Goal: Task Accomplishment & Management: Manage account settings

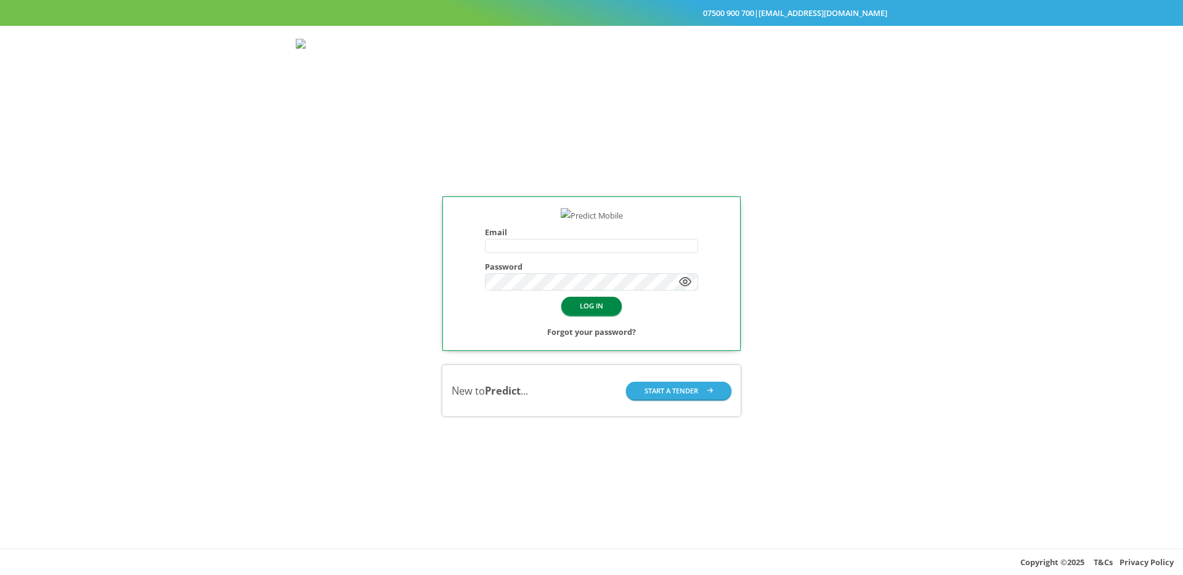
type input "**********"
click at [596, 315] on button "LOG IN" at bounding box center [591, 306] width 60 height 18
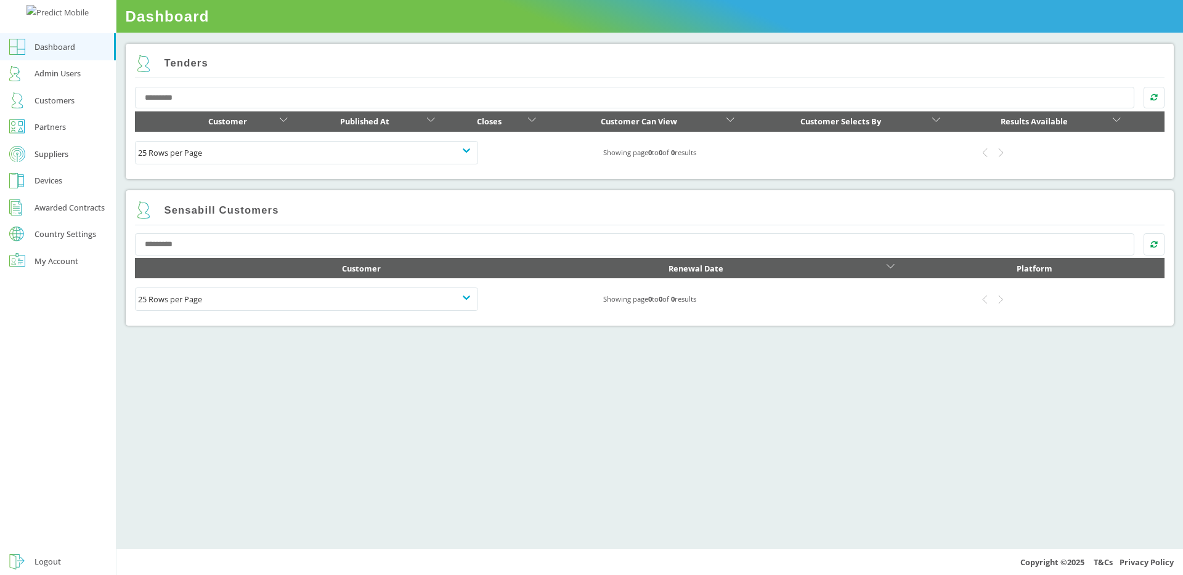
click at [54, 168] on link "Suppliers" at bounding box center [58, 153] width 116 height 27
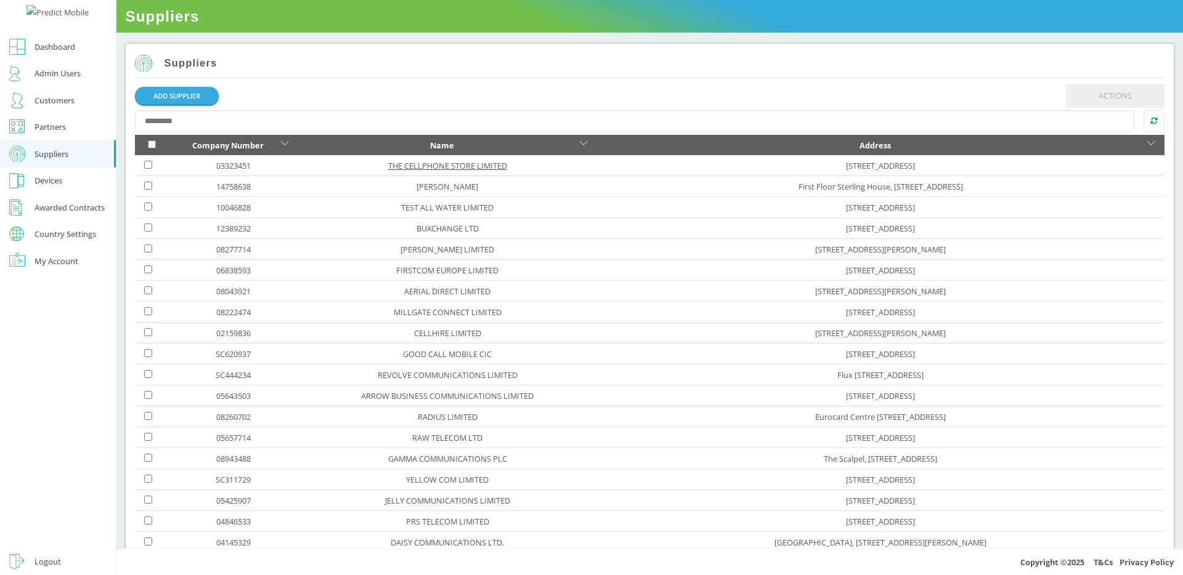
click at [401, 164] on link "THE CELLPHONE STORE LIMITED" at bounding box center [447, 165] width 119 height 11
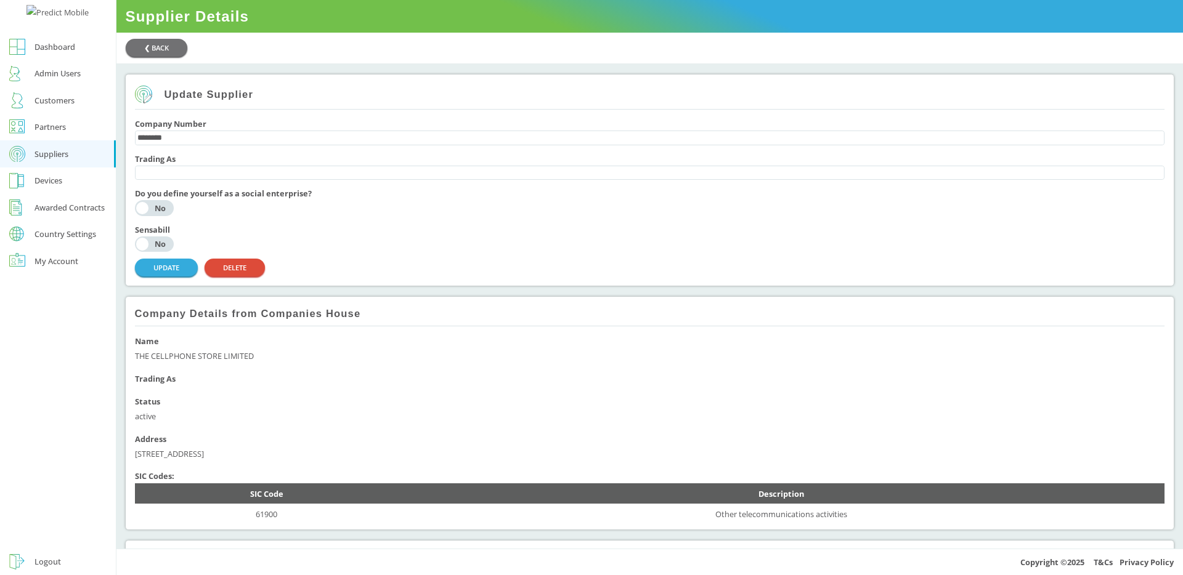
scroll to position [464, 0]
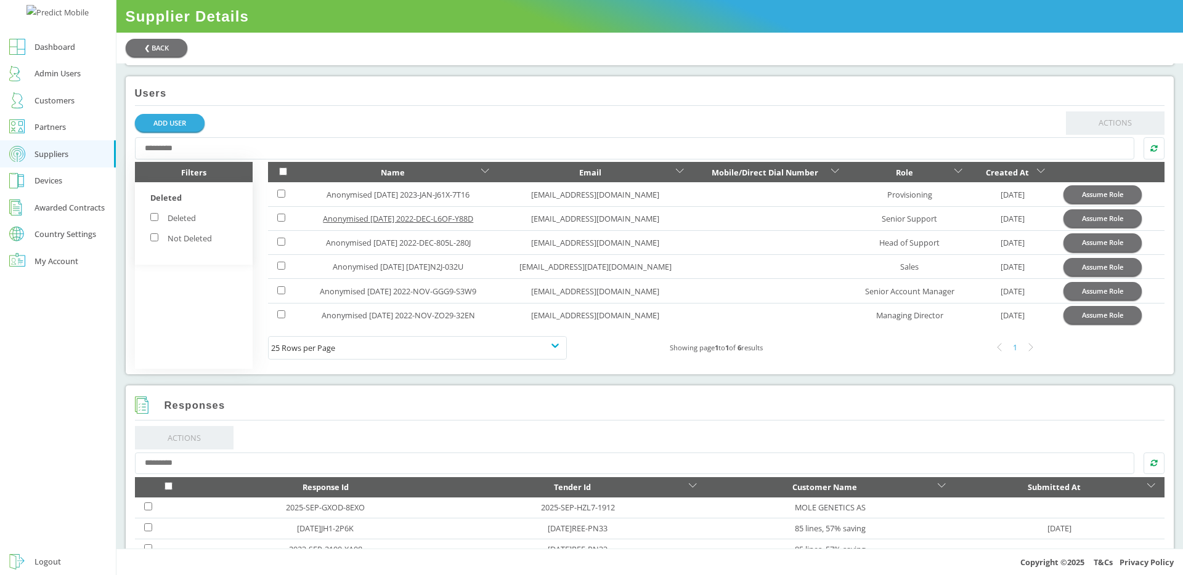
click at [326, 224] on link "Anonymised [DATE] 2022-DEC-L6OF-Y88D" at bounding box center [398, 218] width 150 height 11
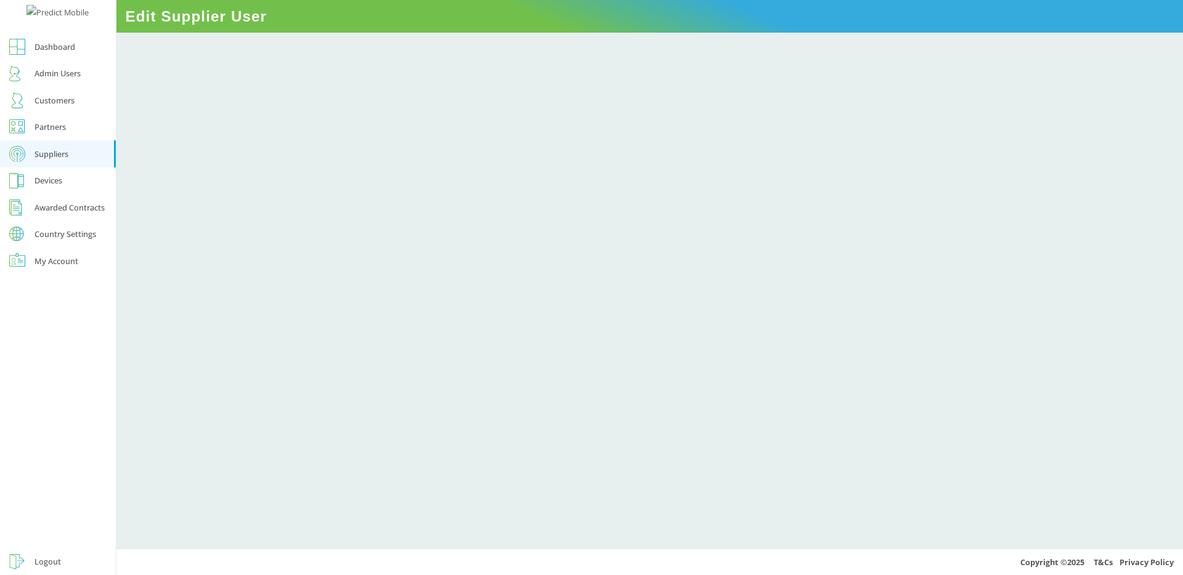
click at [595, 228] on div at bounding box center [650, 183] width 1048 height 301
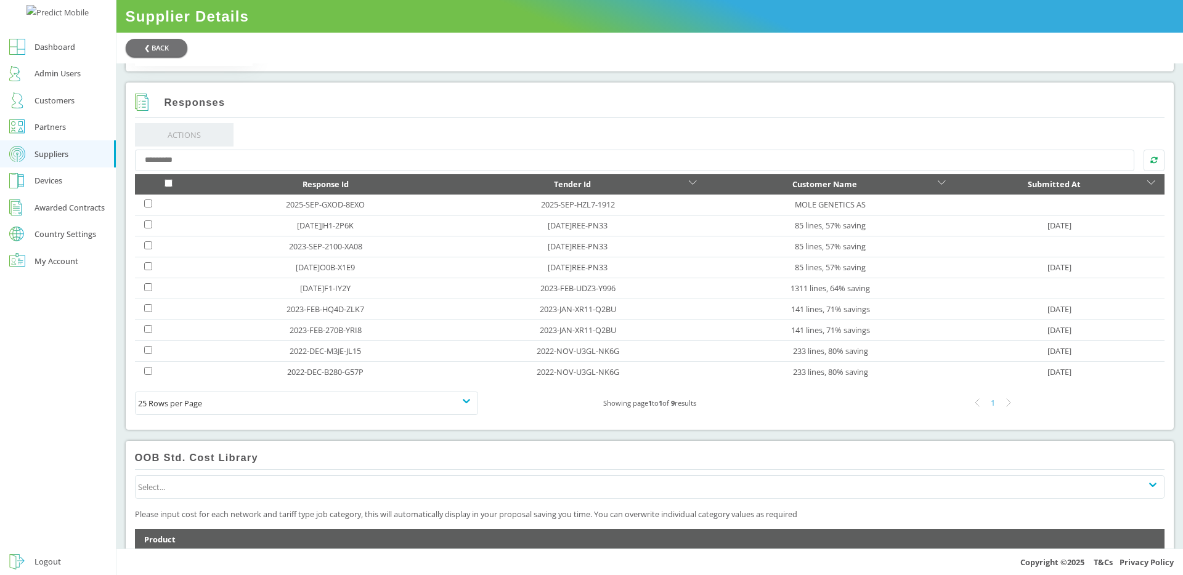
scroll to position [769, 0]
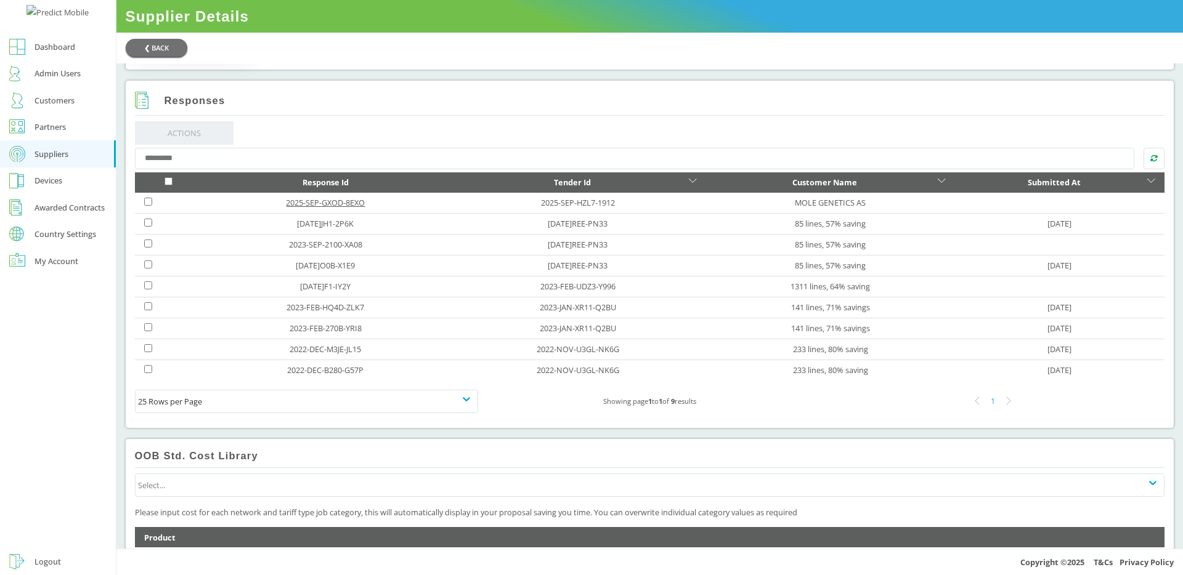
click at [311, 208] on link "2025-SEP-GXOD-8EXO" at bounding box center [325, 202] width 79 height 11
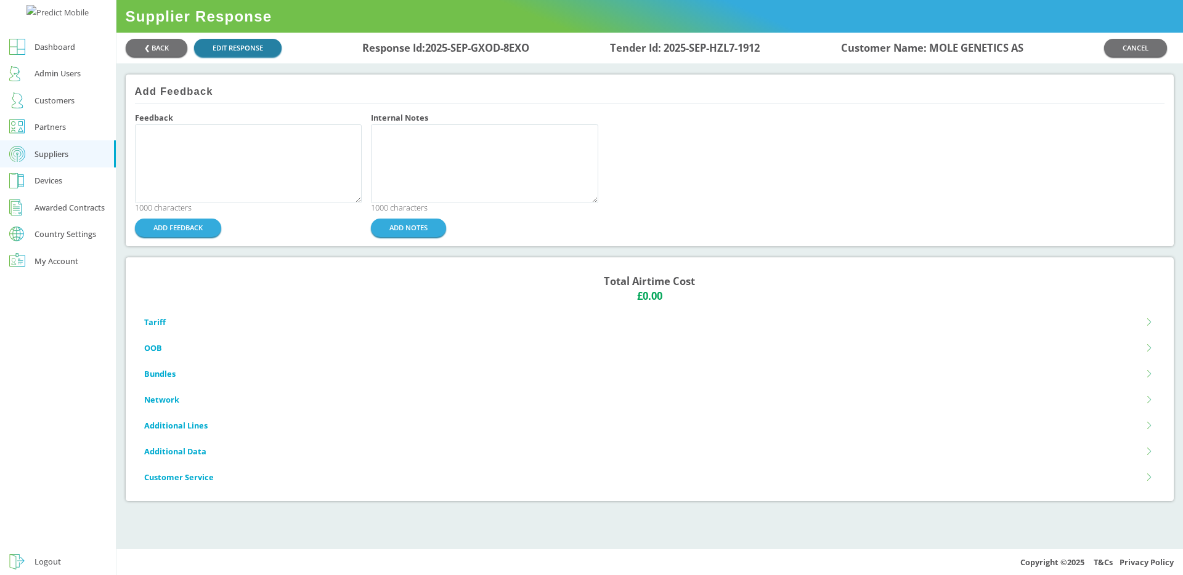
click at [249, 43] on link "EDIT RESPONSE" at bounding box center [237, 48] width 87 height 18
